Goal: Task Accomplishment & Management: Manage account settings

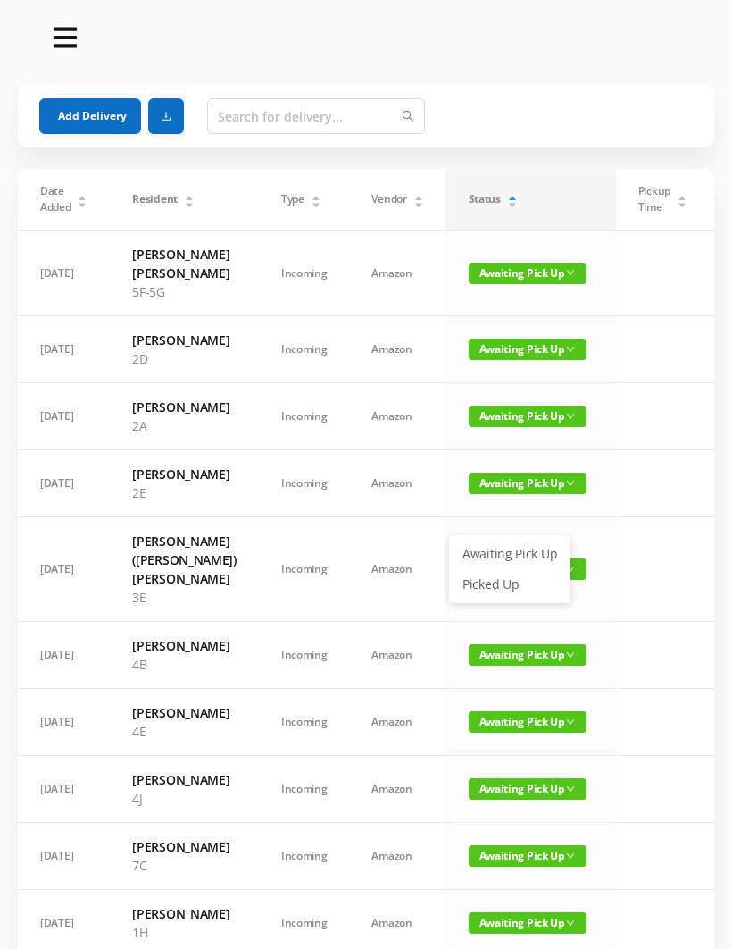
click at [493, 583] on link "Picked Up" at bounding box center [510, 584] width 116 height 29
click at [508, 580] on span "Awaiting Pick Up" at bounding box center [528, 568] width 118 height 21
click at [503, 668] on link "Picked Up" at bounding box center [510, 670] width 116 height 29
click at [502, 732] on span "Awaiting Pick Up" at bounding box center [528, 721] width 118 height 21
click at [513, 853] on link "Picked Up" at bounding box center [510, 850] width 116 height 29
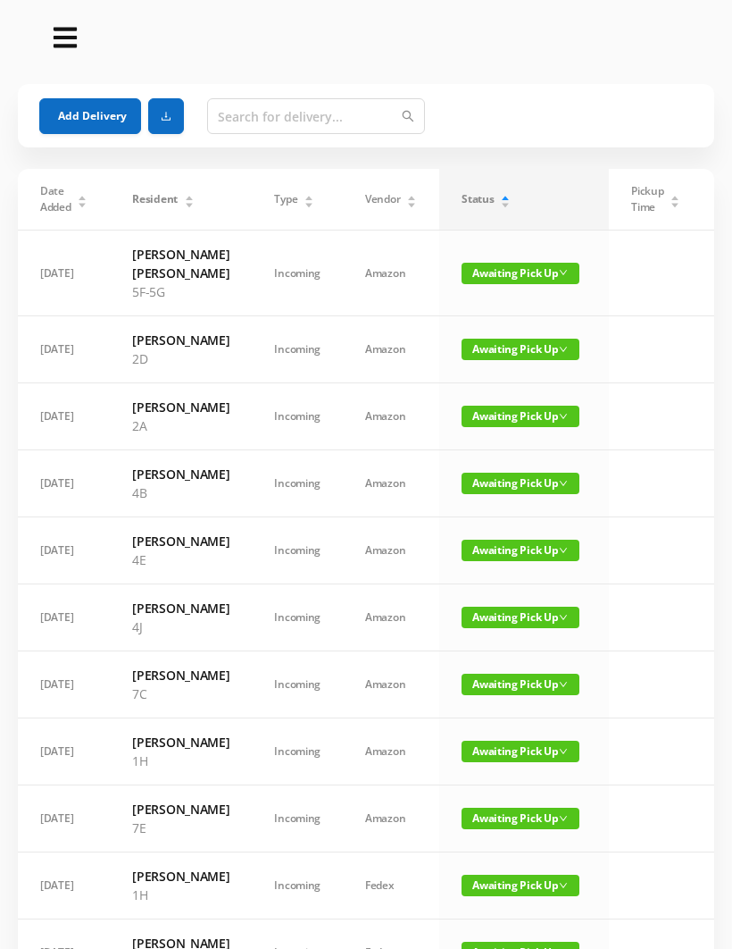
click at [514, 628] on span "Awaiting Pick Up" at bounding box center [521, 616] width 118 height 21
click at [509, 764] on link "Picked Up" at bounding box center [510, 764] width 116 height 29
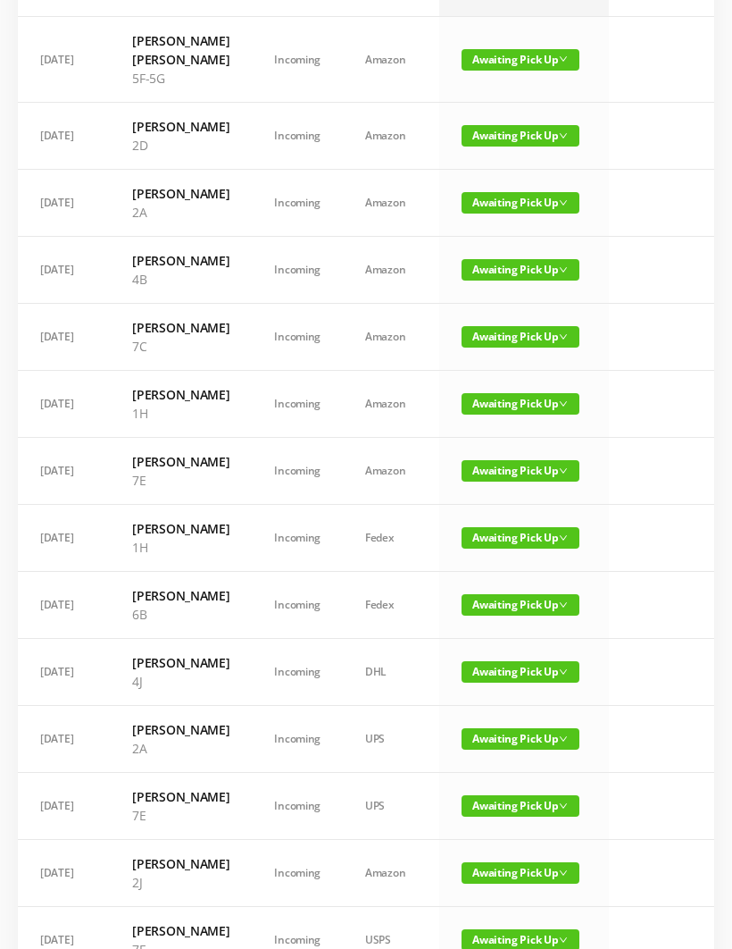
scroll to position [252, 0]
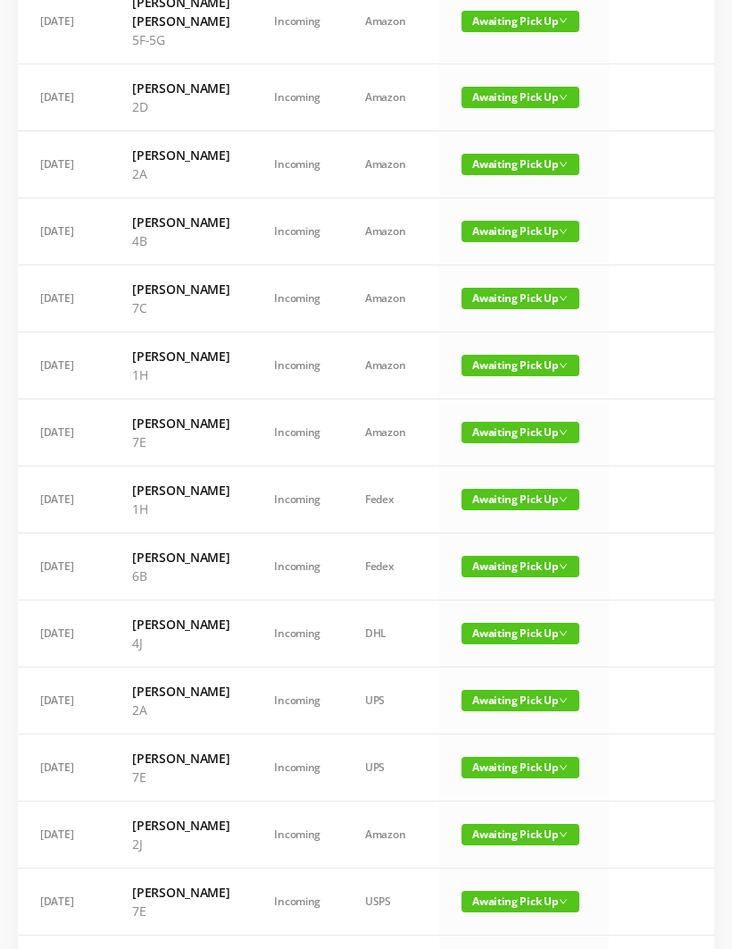
click at [523, 577] on span "Awaiting Pick Up" at bounding box center [521, 566] width 118 height 21
click at [504, 743] on link "Picked Up" at bounding box center [510, 742] width 116 height 29
click at [514, 644] on span "Awaiting Pick Up" at bounding box center [521, 633] width 118 height 21
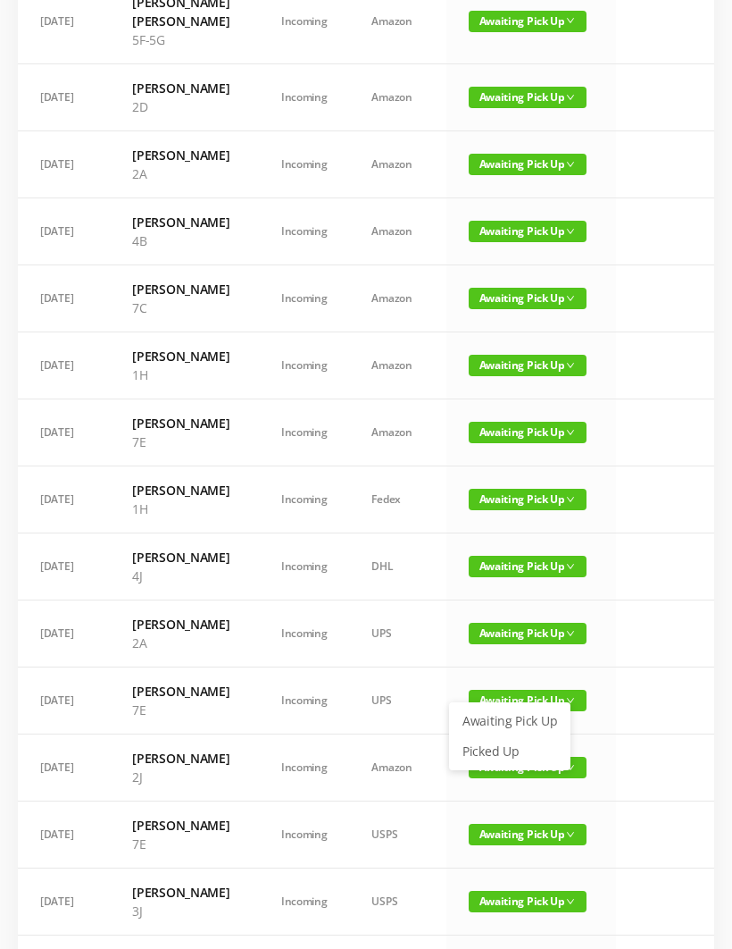
click at [501, 754] on link "Picked Up" at bounding box center [510, 751] width 116 height 29
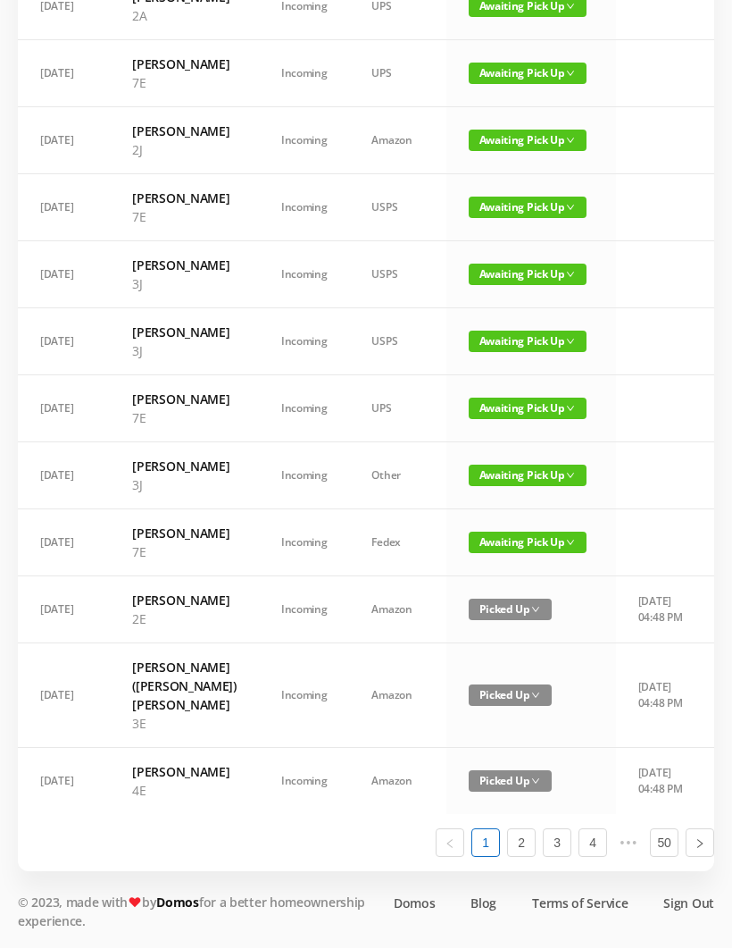
scroll to position [1087, 0]
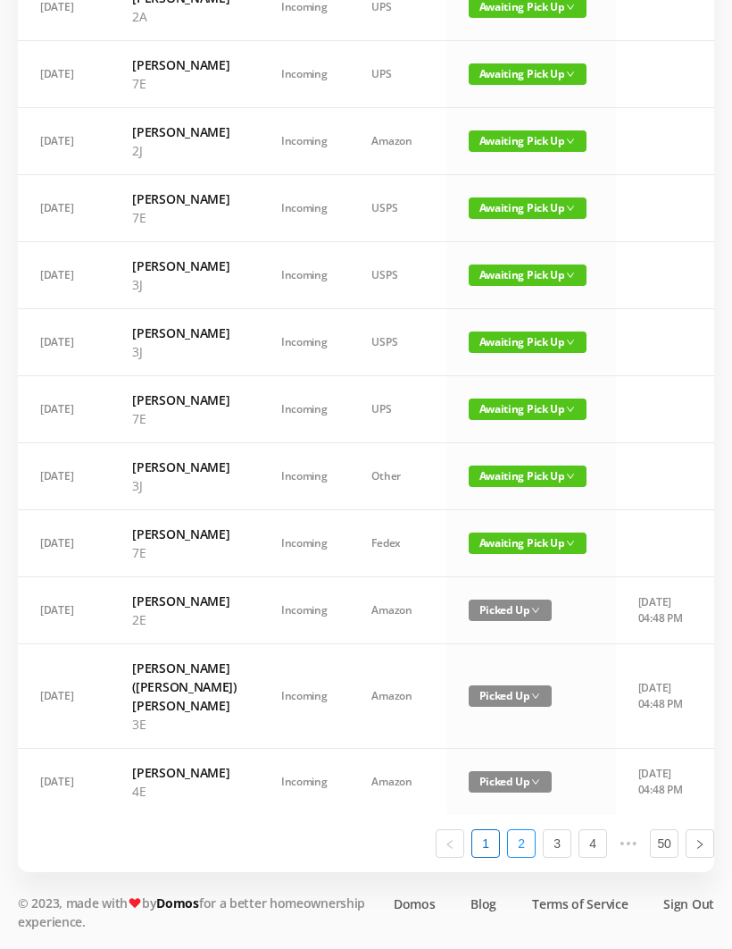
click at [527, 857] on link "2" at bounding box center [521, 843] width 27 height 27
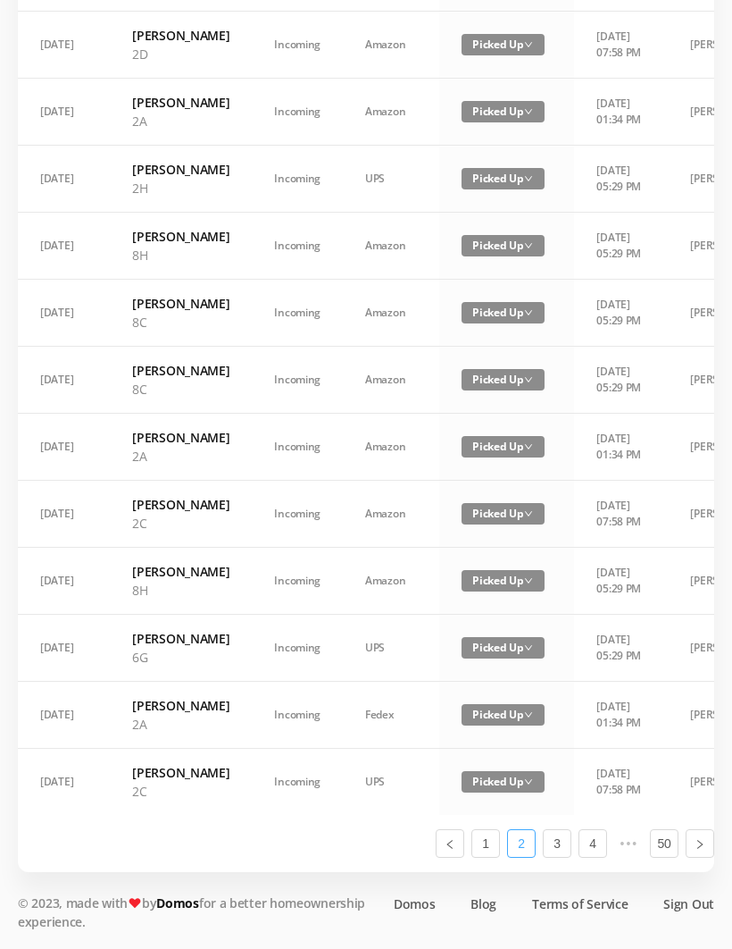
scroll to position [1050, 0]
click at [490, 857] on link "1" at bounding box center [486, 843] width 27 height 27
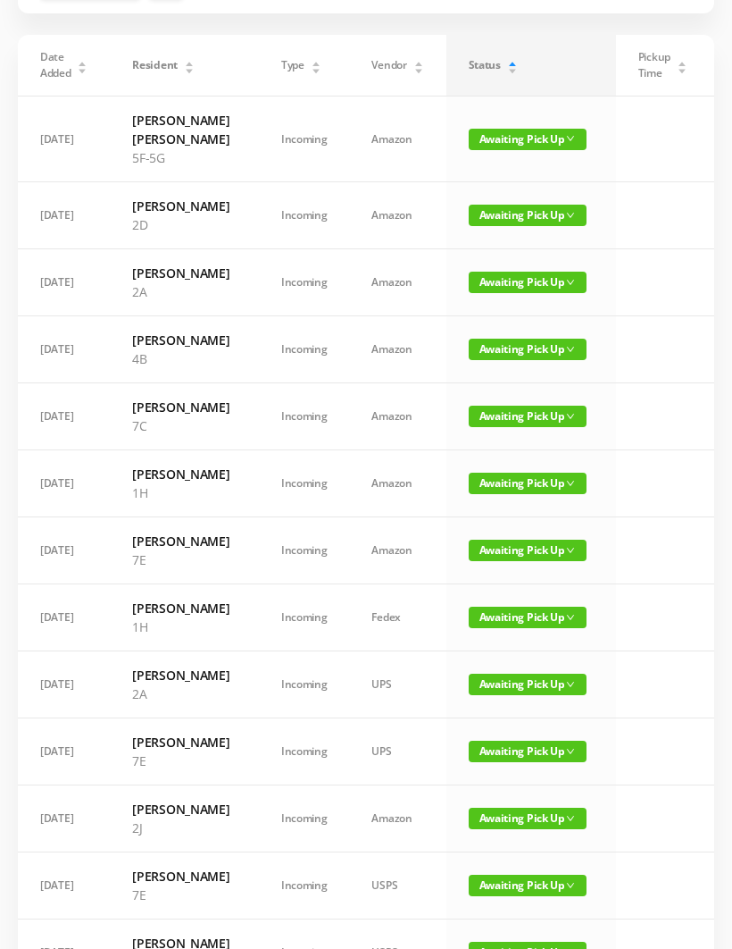
scroll to position [0, 0]
